Goal: Navigation & Orientation: Find specific page/section

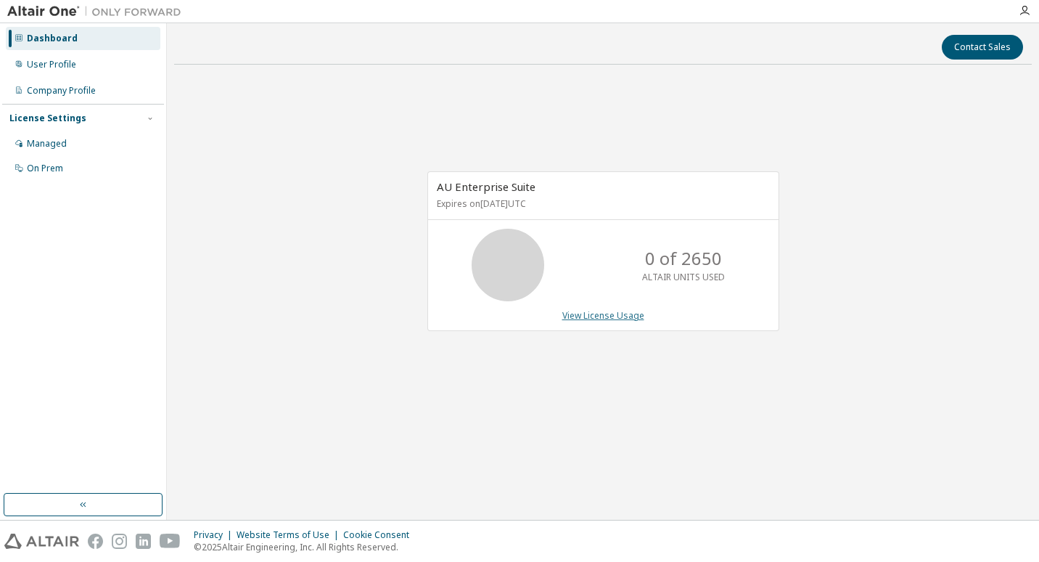
click at [581, 315] on link "View License Usage" at bounding box center [603, 315] width 82 height 12
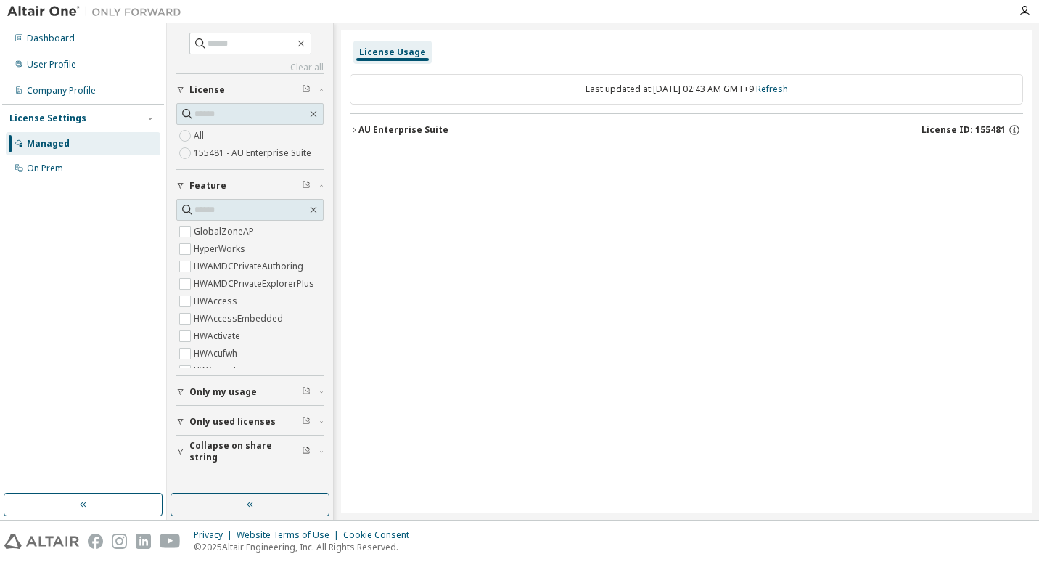
click at [985, 126] on span "License ID: 155481" at bounding box center [963, 130] width 84 height 12
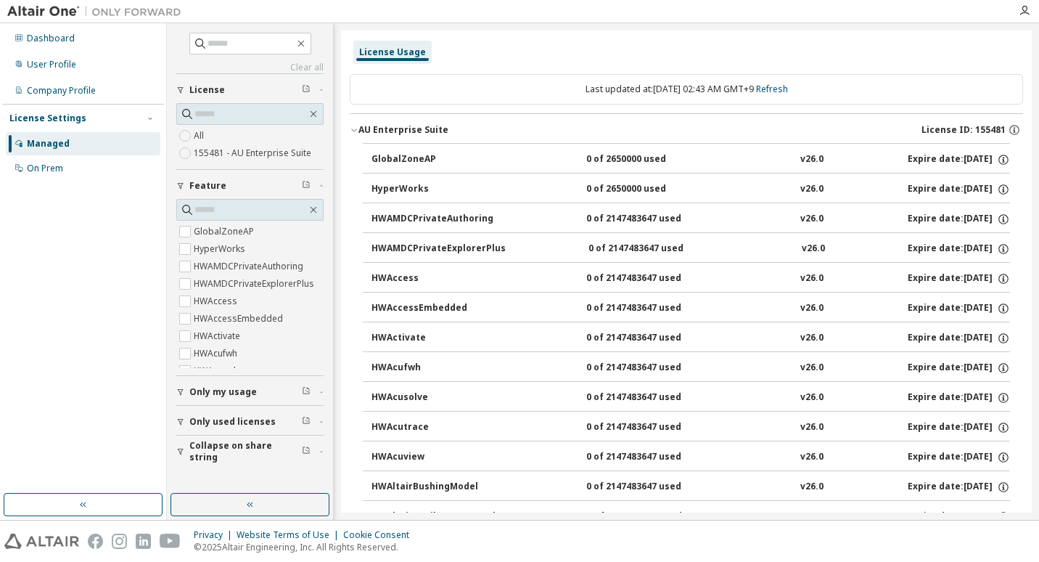
click at [974, 124] on span "License ID: 155481" at bounding box center [963, 130] width 84 height 12
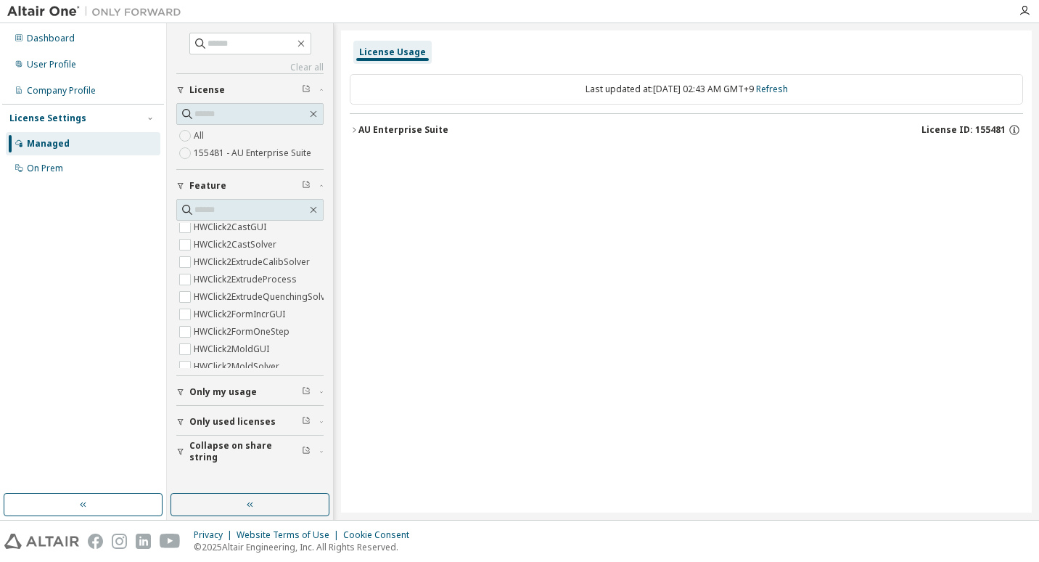
scroll to position [580, 0]
click at [80, 65] on div "User Profile" at bounding box center [83, 64] width 155 height 23
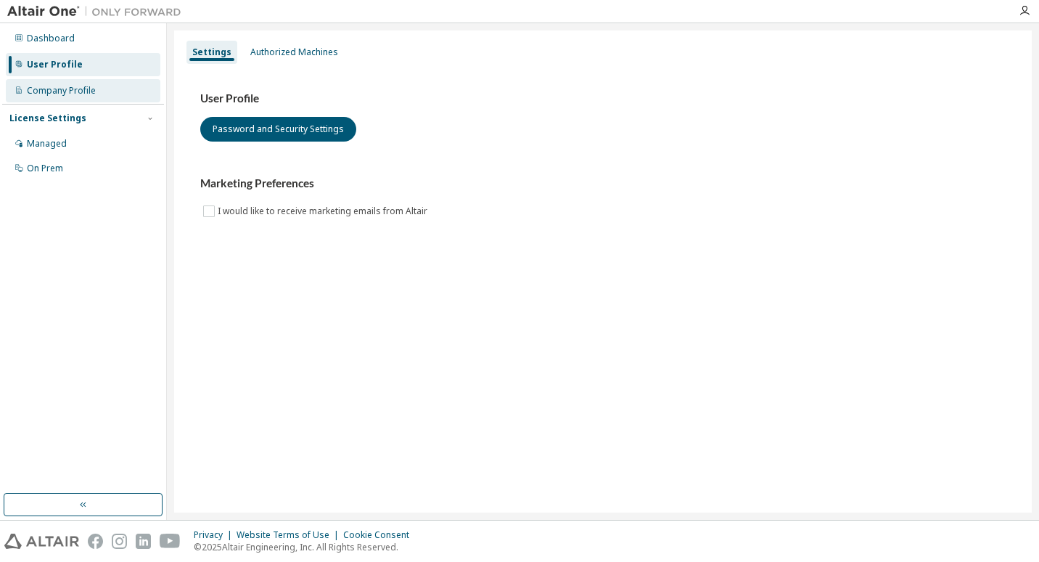
click at [75, 90] on div "Company Profile" at bounding box center [61, 91] width 69 height 12
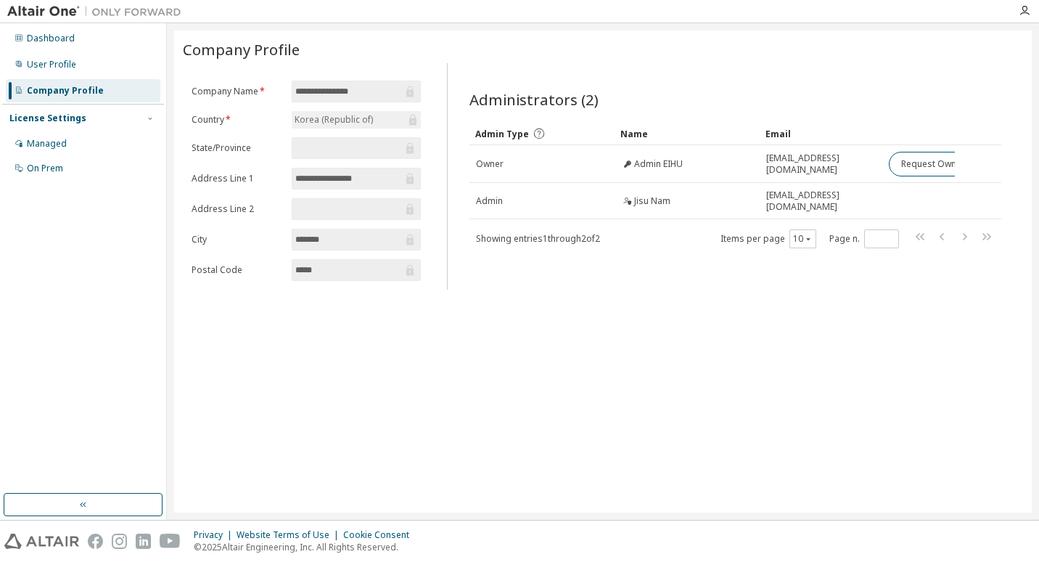
click at [74, 123] on div "License Settings" at bounding box center [47, 118] width 77 height 12
click at [80, 124] on div "License Settings" at bounding box center [82, 118] width 147 height 13
click at [67, 155] on div "Managed On Prem" at bounding box center [83, 156] width 162 height 48
click at [71, 149] on div "Managed" at bounding box center [83, 143] width 155 height 23
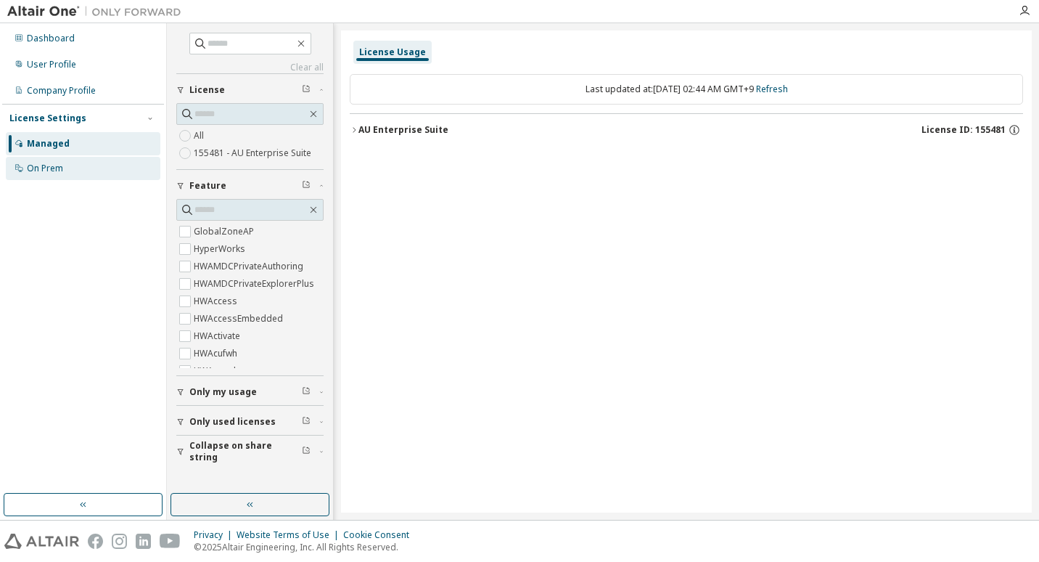
click at [66, 167] on div "On Prem" at bounding box center [83, 168] width 155 height 23
